Goal: Ask a question

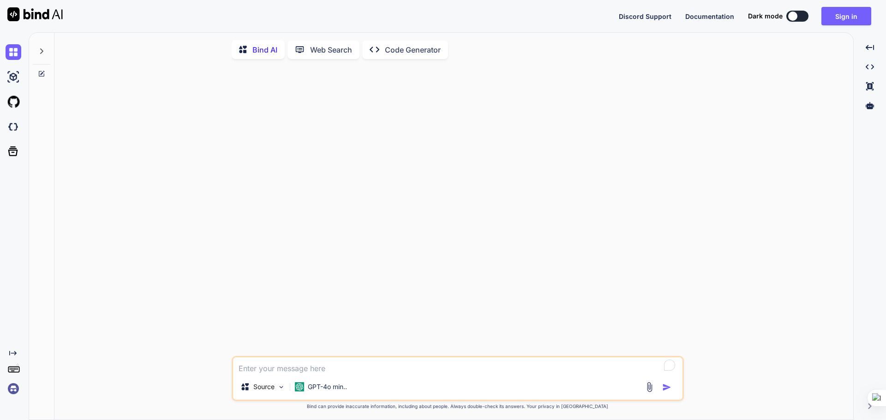
click at [806, 14] on button at bounding box center [797, 16] width 22 height 11
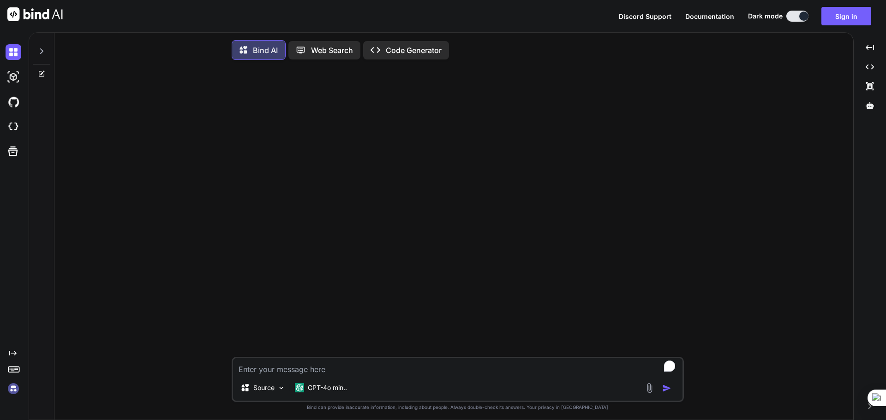
type textarea "x"
click at [792, 7] on div "Discord Support Documentation Dark mode Sign in Created with Pixso." at bounding box center [749, 16] width 260 height 18
click at [349, 369] on textarea "To enrich screen reader interactions, please activate Accessibility in Grammarl…" at bounding box center [458, 367] width 450 height 17
drag, startPoint x: 349, startPoint y: 369, endPoint x: 668, endPoint y: 390, distance: 319.7
click at [668, 390] on img "button" at bounding box center [666, 388] width 9 height 9
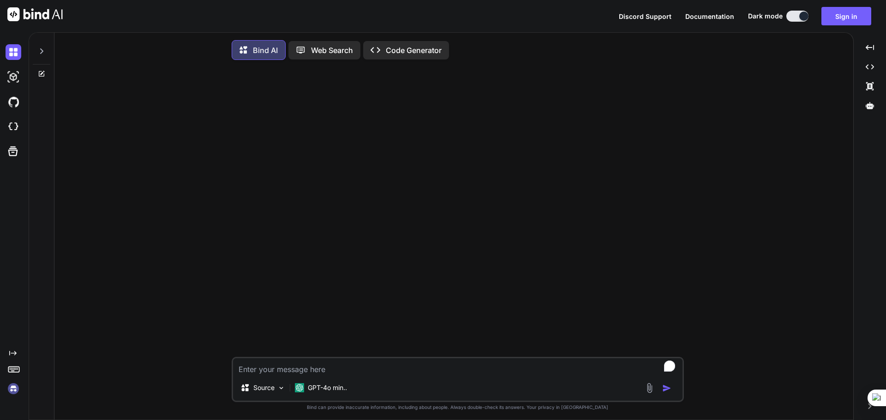
click at [669, 392] on img "button" at bounding box center [666, 388] width 9 height 9
click at [646, 392] on img at bounding box center [649, 388] width 11 height 11
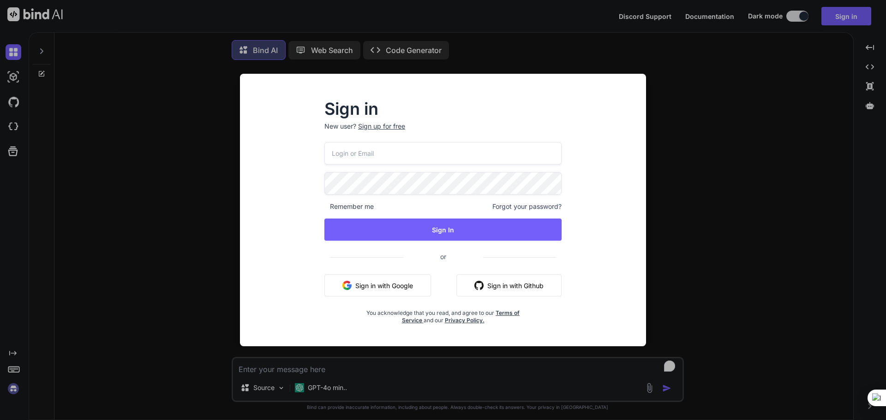
click at [428, 158] on input "email" at bounding box center [442, 153] width 237 height 23
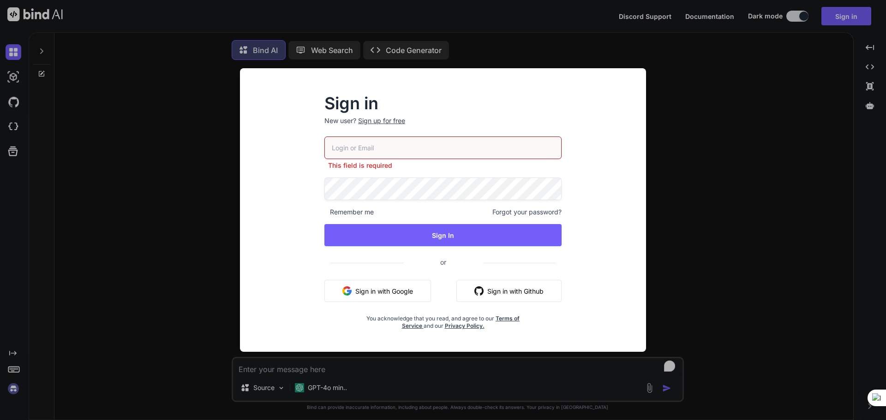
drag, startPoint x: 822, startPoint y: 172, endPoint x: 747, endPoint y: 175, distance: 74.9
click at [822, 172] on div "Sign in New user? Sign up for free This field is required Remember me Forgot yo…" at bounding box center [443, 210] width 886 height 420
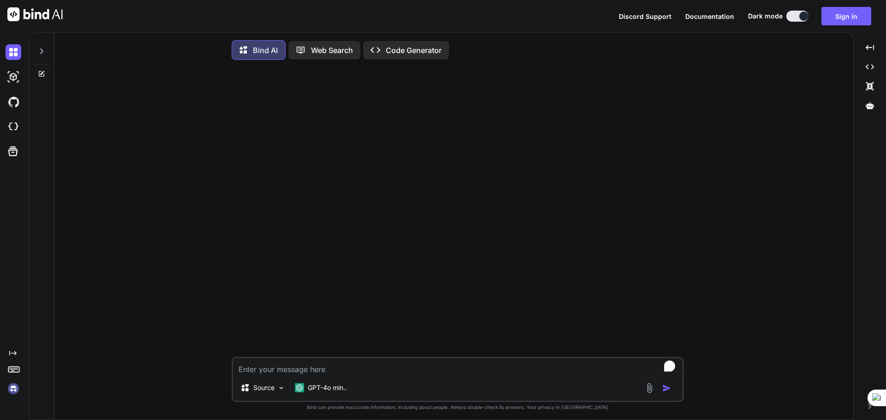
click at [664, 390] on img "button" at bounding box center [666, 388] width 9 height 9
click at [650, 389] on img at bounding box center [649, 388] width 11 height 11
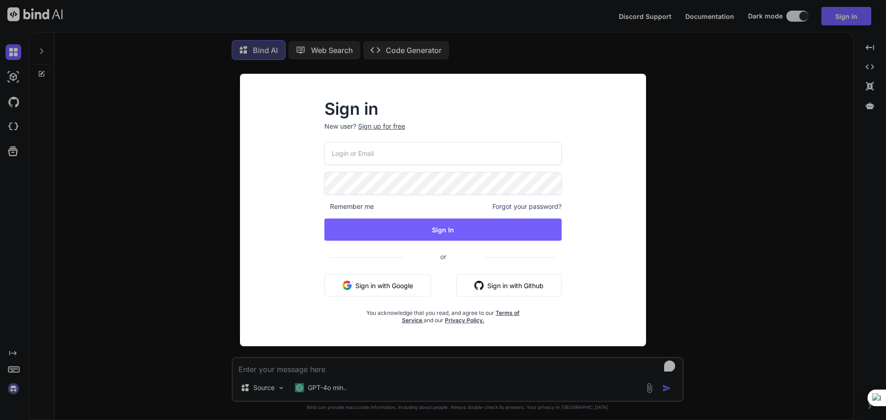
click at [443, 155] on input "email" at bounding box center [442, 153] width 237 height 23
paste input "[EMAIL_ADDRESS][DOMAIN_NAME]"
type input "[EMAIL_ADDRESS][DOMAIN_NAME]"
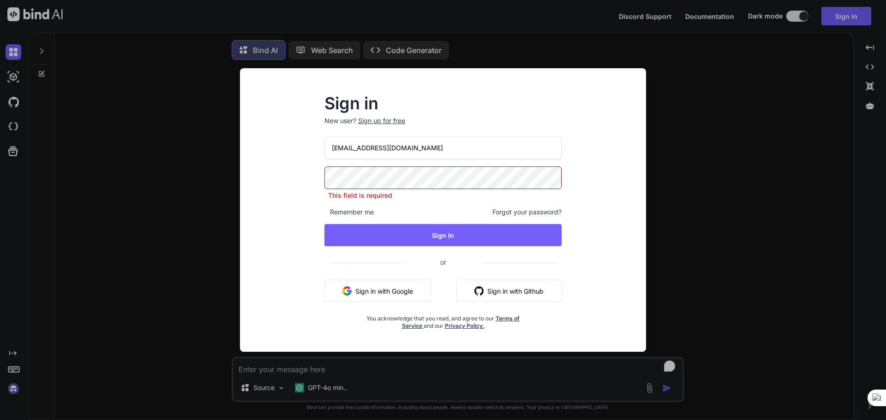
click at [809, 191] on div "Sign in New user? Sign up for free [EMAIL_ADDRESS][DOMAIN_NAME] This field is r…" at bounding box center [443, 210] width 886 height 420
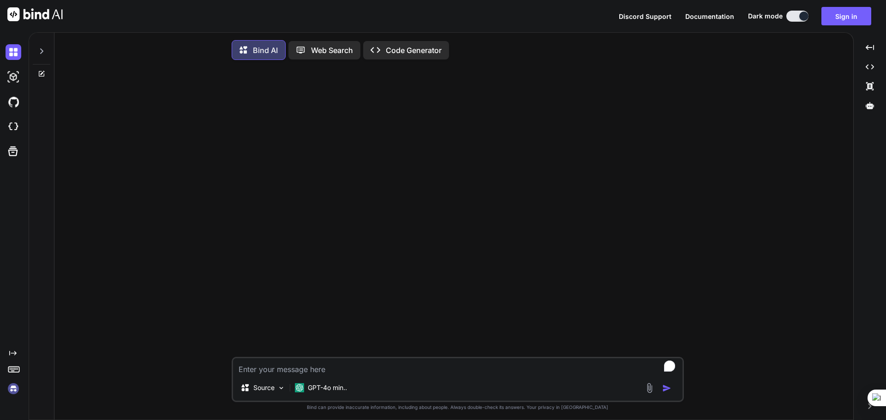
click at [653, 388] on img at bounding box center [649, 388] width 11 height 11
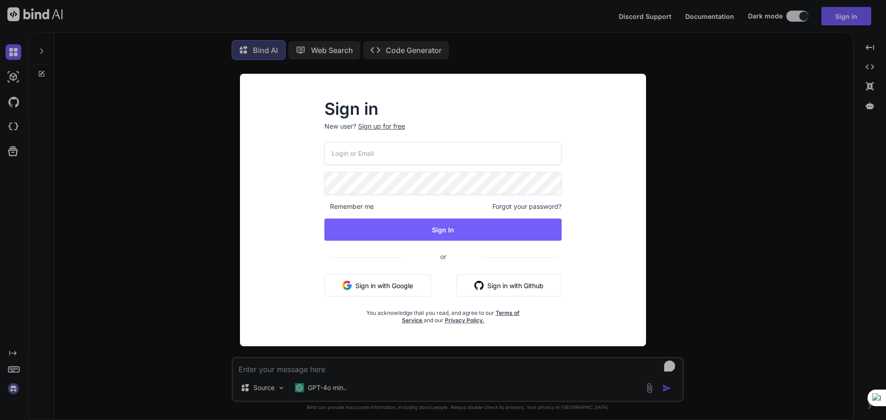
click at [416, 160] on input "email" at bounding box center [442, 153] width 237 height 23
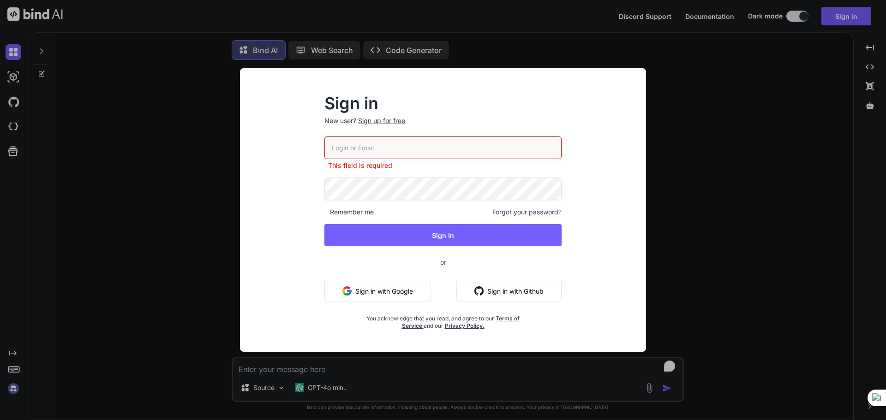
click at [439, 149] on input "email" at bounding box center [442, 148] width 237 height 23
drag, startPoint x: 812, startPoint y: 252, endPoint x: 572, endPoint y: 170, distance: 254.0
click at [812, 252] on div "Sign in New user? Sign up for free This field is required Remember me Forgot yo…" at bounding box center [443, 210] width 886 height 420
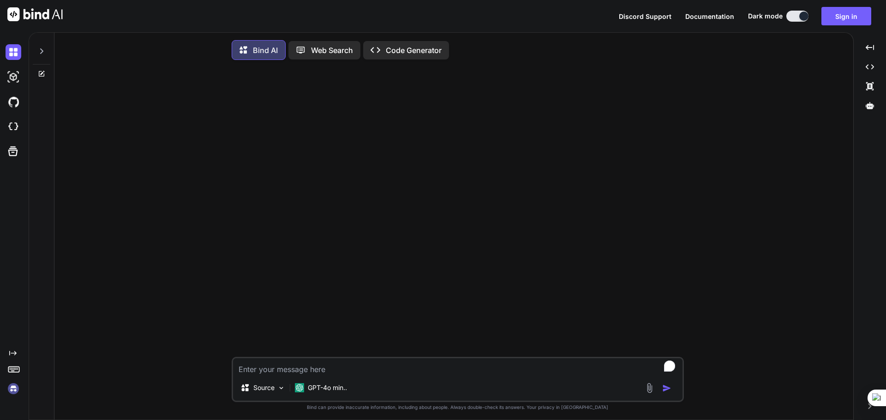
click at [651, 392] on img at bounding box center [649, 388] width 11 height 11
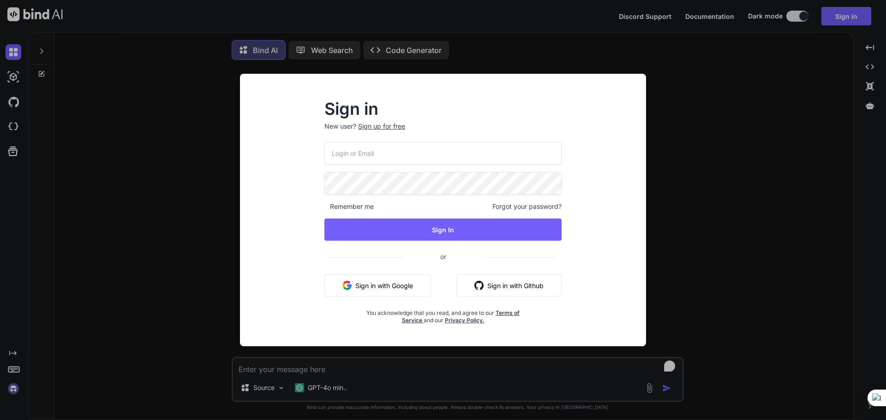
type input "[EMAIL_ADDRESS][DOMAIN_NAME]"
click at [432, 170] on div "[EMAIL_ADDRESS][DOMAIN_NAME] Remember me Forgot your password? Sign In or Sign …" at bounding box center [442, 233] width 237 height 182
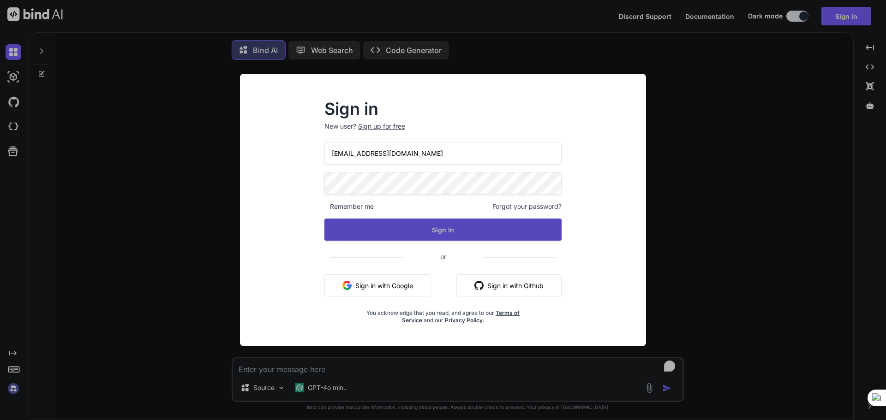
click at [451, 229] on button "Sign In" at bounding box center [442, 230] width 237 height 22
click at [487, 220] on button "Sign In" at bounding box center [442, 230] width 237 height 22
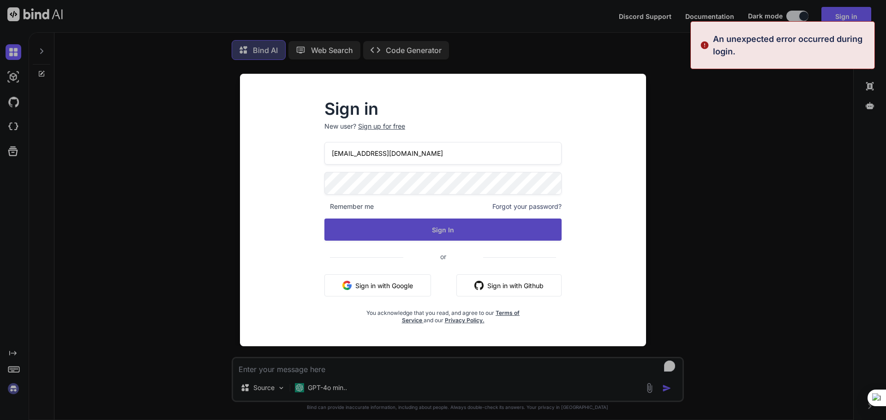
click at [484, 224] on button "Sign In" at bounding box center [442, 230] width 237 height 22
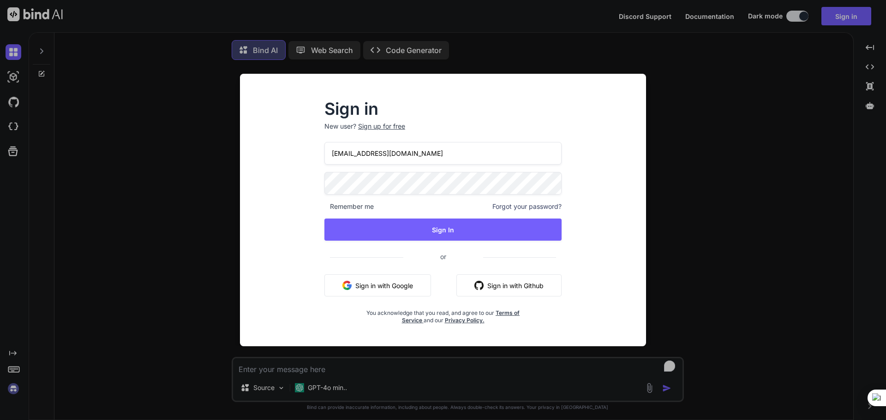
click at [508, 292] on button "Sign in with Github" at bounding box center [508, 286] width 105 height 22
drag, startPoint x: 807, startPoint y: 205, endPoint x: 491, endPoint y: 229, distance: 317.1
click at [806, 205] on div "Sign in New user? Sign up for free [EMAIL_ADDRESS][DOMAIN_NAME] Remember me For…" at bounding box center [443, 210] width 886 height 420
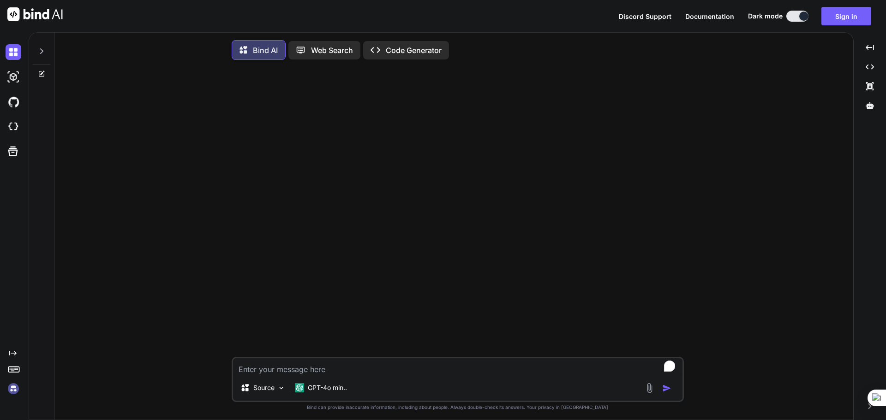
click at [647, 385] on img at bounding box center [649, 388] width 11 height 11
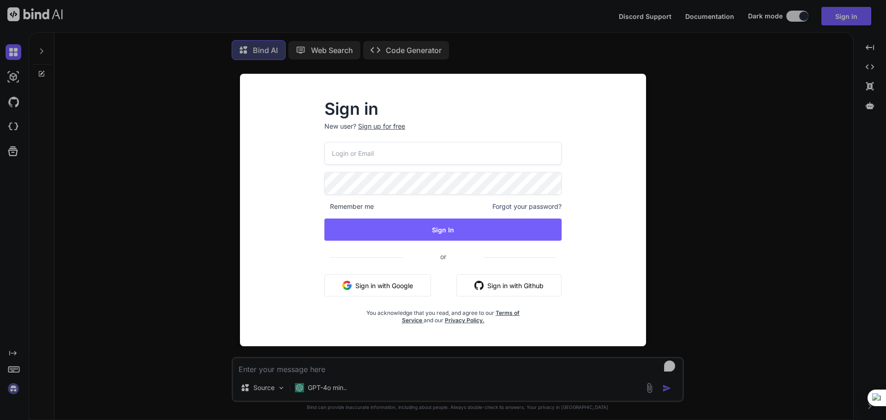
type input "[EMAIL_ADDRESS][DOMAIN_NAME]"
click at [503, 290] on button "Sign in with Github" at bounding box center [508, 286] width 105 height 22
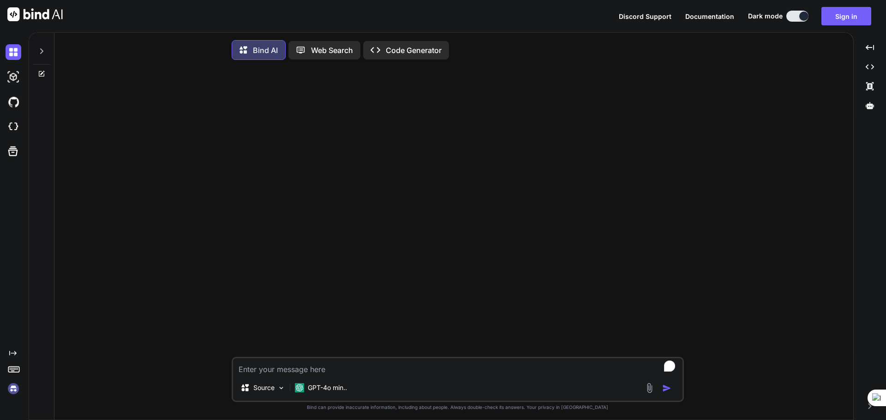
click at [831, 237] on div "Source GPT-4o min.. Created with Bind Always check its answers. Privacy in Bind…" at bounding box center [458, 244] width 792 height 355
click at [650, 392] on img at bounding box center [649, 388] width 11 height 11
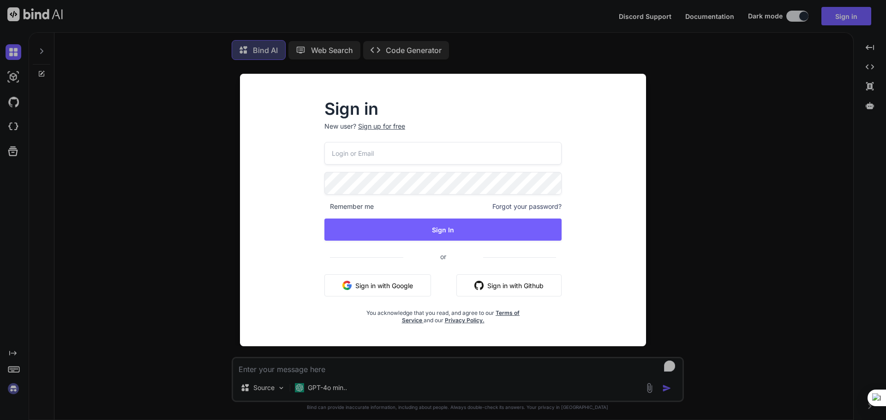
type input "[EMAIL_ADDRESS][DOMAIN_NAME]"
click at [527, 203] on span "Forgot your password?" at bounding box center [526, 206] width 69 height 9
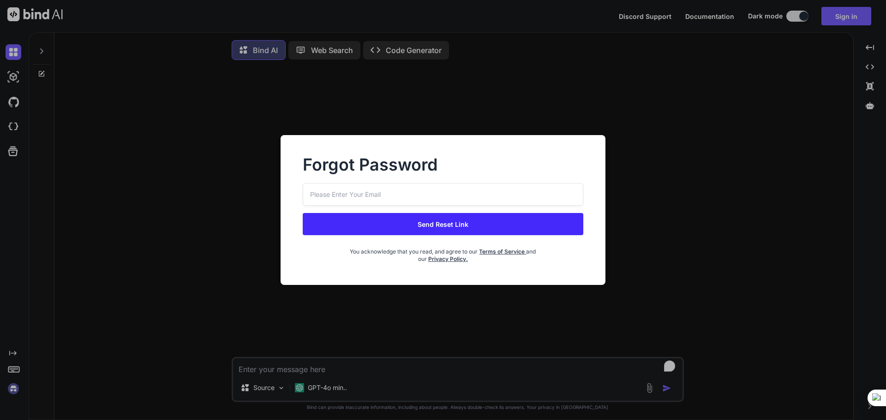
click at [430, 190] on input "email" at bounding box center [443, 194] width 281 height 23
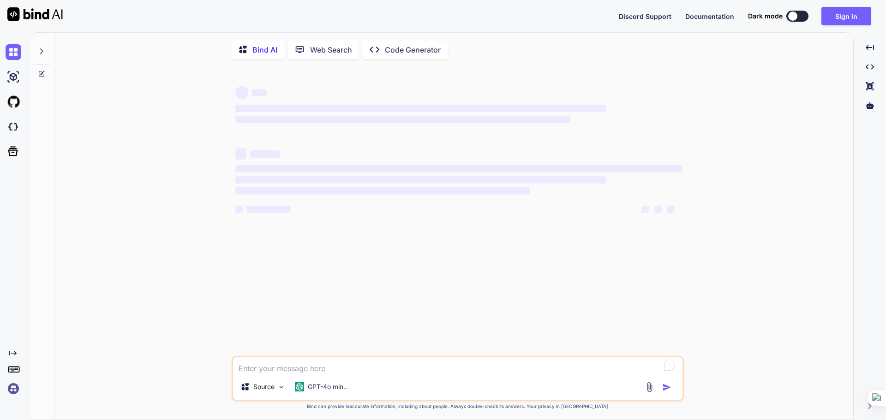
type textarea "x"
click at [354, 366] on textarea "To enrich screen reader interactions, please activate Accessibility in Grammarl…" at bounding box center [458, 366] width 450 height 17
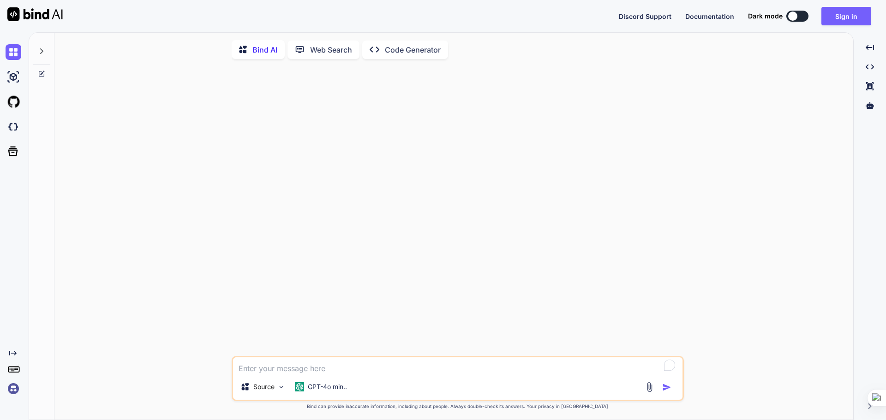
paste textarea "ทศนิยมตําแหน่งที่ 101 ของ 3/13 คือเลขใด"
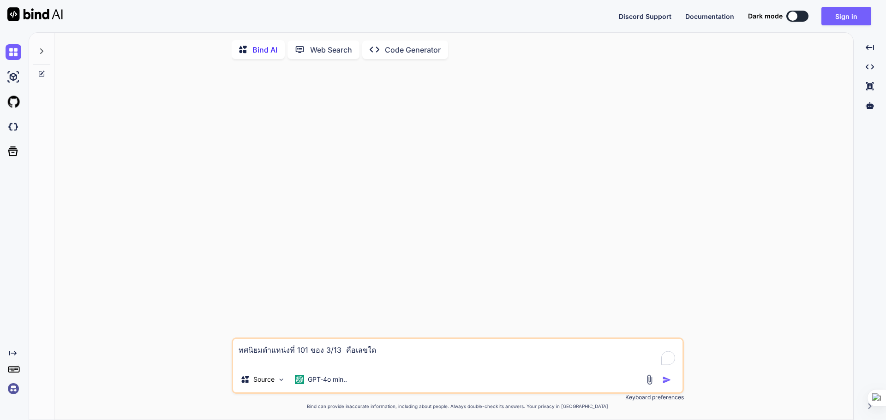
type textarea "ทศนิยมตําแหน่งที่ 101 ของ 3/13 คือเลขใด"
click at [668, 382] on img "button" at bounding box center [666, 380] width 9 height 9
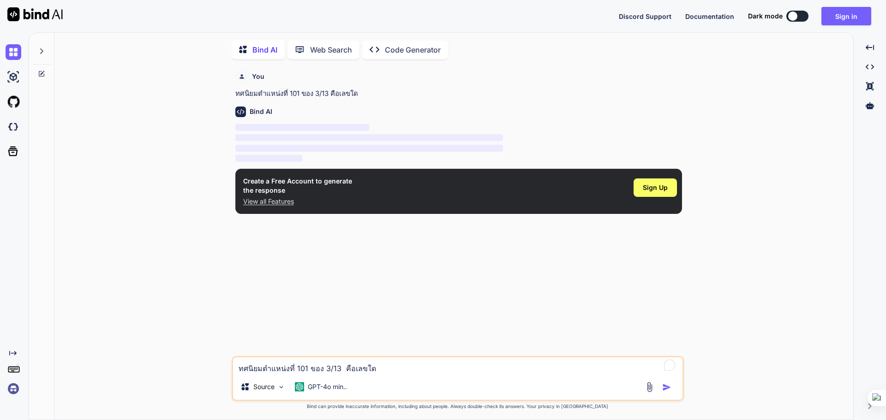
scroll to position [4, 0]
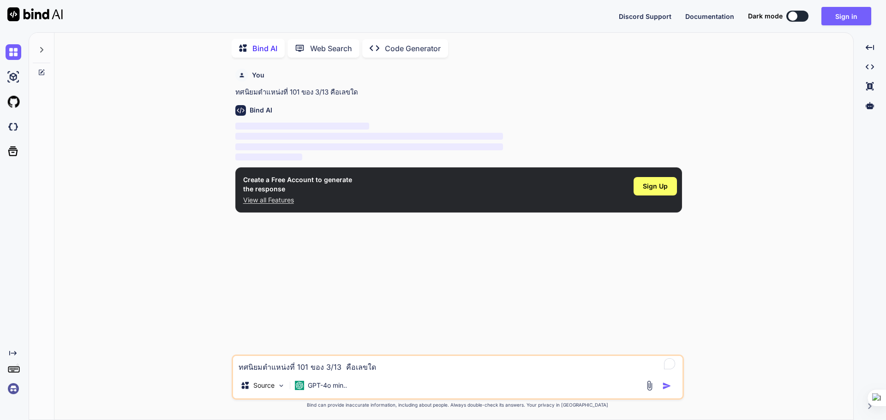
click at [278, 200] on p "View all Features" at bounding box center [297, 200] width 109 height 9
click at [663, 179] on div "Sign Up" at bounding box center [655, 186] width 43 height 18
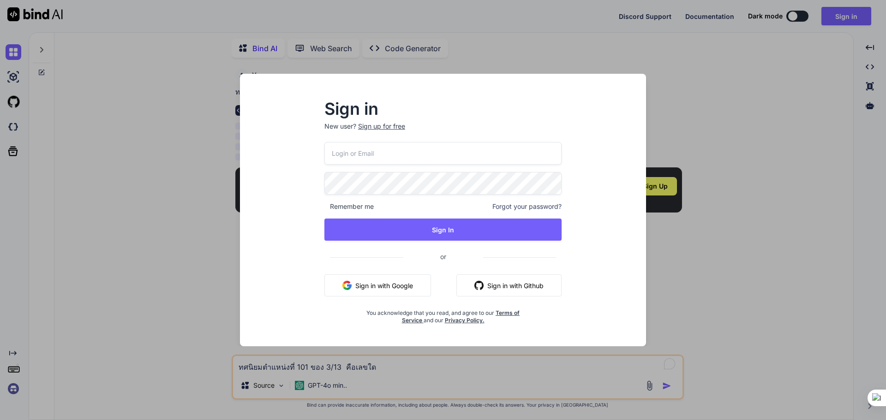
type input "[EMAIL_ADDRESS][DOMAIN_NAME]"
click at [462, 155] on input "[EMAIL_ADDRESS][DOMAIN_NAME]" at bounding box center [442, 153] width 237 height 23
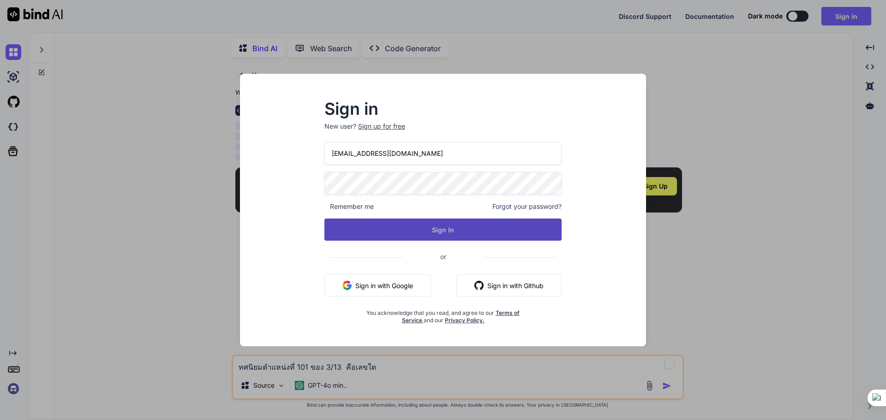
click at [509, 233] on button "Sign In" at bounding box center [442, 230] width 237 height 22
click at [450, 228] on button "Sign In" at bounding box center [442, 230] width 237 height 22
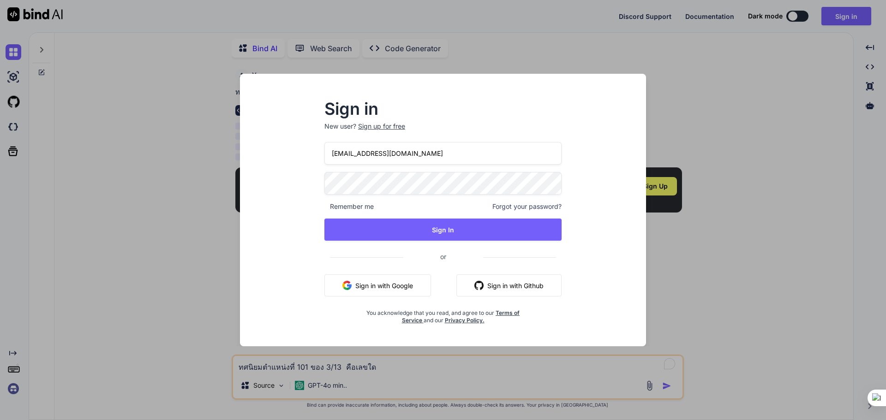
click at [843, 237] on div "Sign in New user? Sign up for free [EMAIL_ADDRESS][DOMAIN_NAME] Remember me For…" at bounding box center [443, 210] width 886 height 420
